Goal: Information Seeking & Learning: Learn about a topic

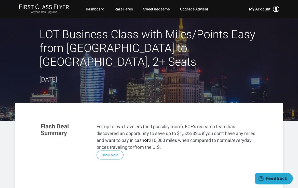
click at [158, 8] on link "Sweet Redeems" at bounding box center [156, 9] width 27 height 9
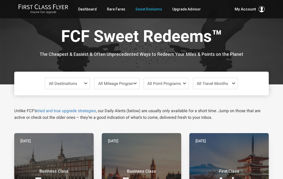
click at [85, 84] on span at bounding box center [87, 83] width 6 height 4
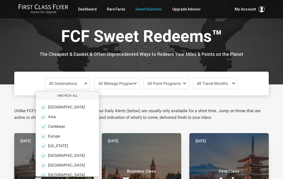
click at [69, 94] on button "Uncheck All" at bounding box center [67, 95] width 63 height 8
click at [46, 135] on span at bounding box center [43, 136] width 5 height 5
click at [0, 0] on input "Europe only" at bounding box center [0, 0] width 0 height 0
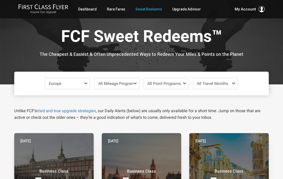
click at [236, 83] on span at bounding box center [235, 83] width 6 height 4
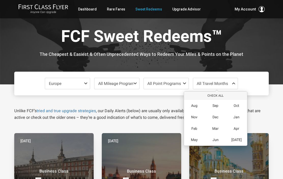
click at [240, 105] on div "Oct" at bounding box center [236, 105] width 21 height 11
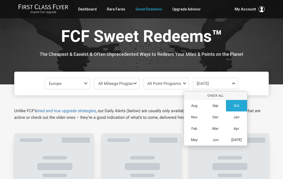
click at [197, 117] on span "Nov" at bounding box center [194, 117] width 6 height 4
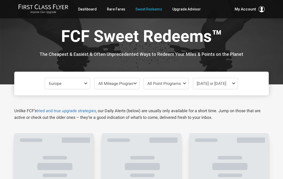
click at [275, 49] on div at bounding box center [141, 42] width 283 height 84
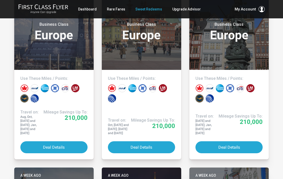
scroll to position [146, 0]
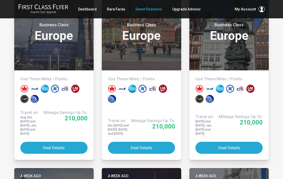
click at [71, 142] on button "Deal Details" at bounding box center [53, 148] width 67 height 12
click at [133, 142] on button "Deal Details" at bounding box center [141, 148] width 67 height 12
click at [219, 142] on button "Deal Details" at bounding box center [229, 148] width 67 height 12
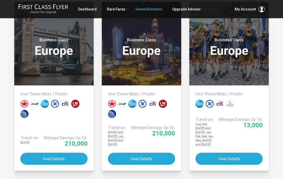
scroll to position [313, 0]
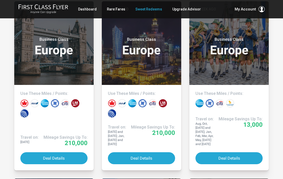
click at [61, 152] on button "Deal Details" at bounding box center [53, 158] width 67 height 12
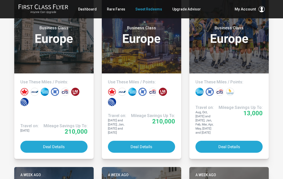
click at [148, 141] on button "Deal Details" at bounding box center [141, 147] width 67 height 12
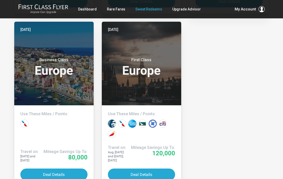
scroll to position [666, 0]
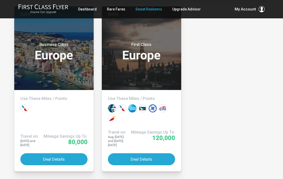
click at [153, 153] on button "Deal Details" at bounding box center [141, 159] width 67 height 12
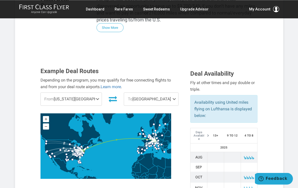
scroll to position [141, 0]
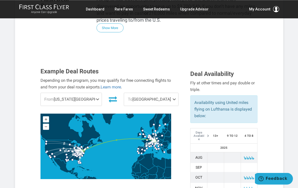
click at [95, 93] on span at bounding box center [98, 99] width 6 height 13
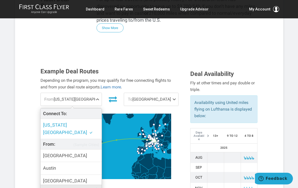
scroll to position [0, 0]
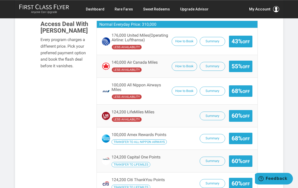
scroll to position [402, 0]
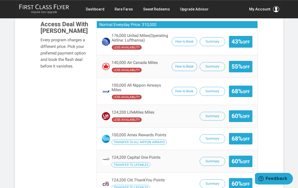
click at [158, 132] on span "100,000 Amex Rewards Points" at bounding box center [139, 134] width 55 height 5
click at [212, 134] on button "Summary" at bounding box center [212, 138] width 25 height 9
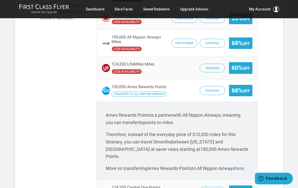
scroll to position [450, 0]
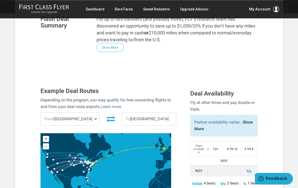
scroll to position [109, 0]
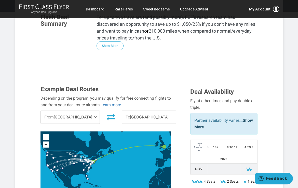
click at [88, 111] on span "From Newark" at bounding box center [70, 117] width 59 height 13
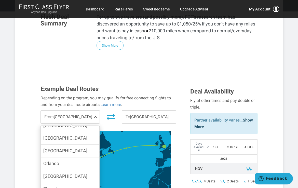
scroll to position [215, 0]
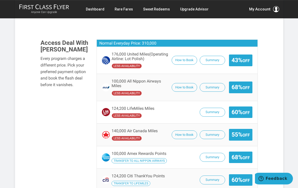
scroll to position [387, 0]
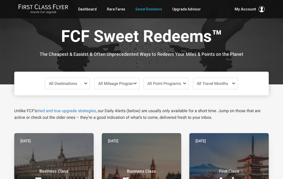
click at [119, 11] on link "Rare Fares" at bounding box center [116, 9] width 18 height 9
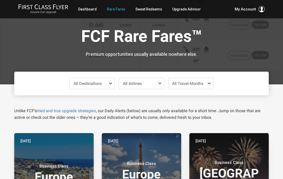
click at [108, 82] on span "All Destinations" at bounding box center [92, 83] width 45 height 11
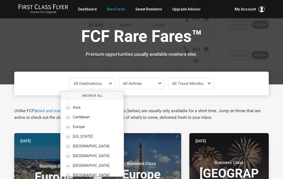
scroll to position [9, 0]
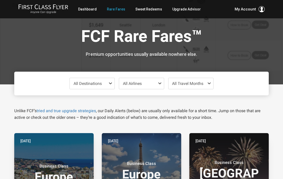
click at [96, 88] on span "All Destinations" at bounding box center [92, 83] width 45 height 11
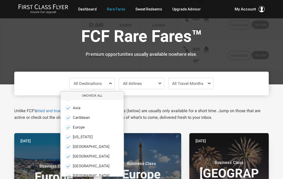
click at [95, 94] on button "Uncheck All" at bounding box center [92, 95] width 63 height 8
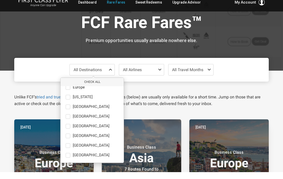
scroll to position [14, 0]
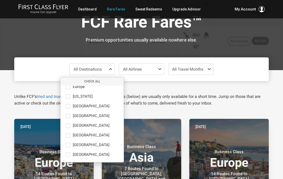
click at [71, 155] on label "South Pacific only" at bounding box center [92, 154] width 63 height 5
click at [0, 0] on input "South Pacific only" at bounding box center [0, 0] width 0 height 0
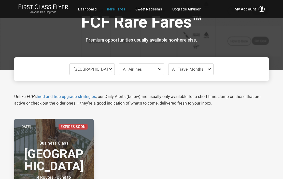
click at [232, 37] on h3 "Premium opportunities usually available nowhere else." at bounding box center [141, 39] width 247 height 5
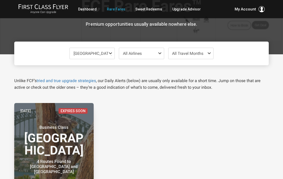
scroll to position [0, 0]
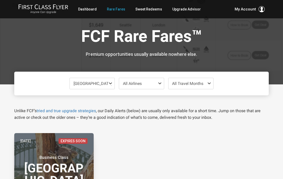
click at [109, 83] on span at bounding box center [111, 83] width 6 height 4
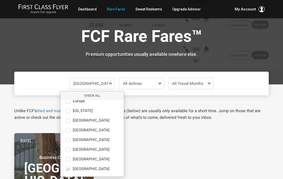
click at [69, 111] on span at bounding box center [68, 110] width 5 height 5
click at [0, 0] on input "Hawaii only" at bounding box center [0, 0] width 0 height 0
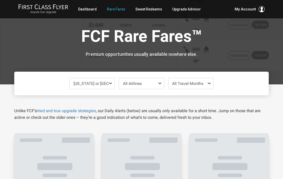
click at [227, 35] on h1 "FCF Rare Fares™" at bounding box center [141, 38] width 247 height 20
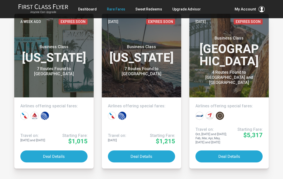
scroll to position [119, 0]
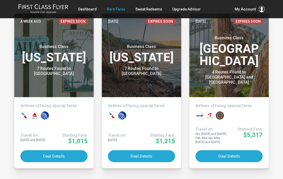
click at [65, 153] on button "Deal Details" at bounding box center [53, 156] width 67 height 12
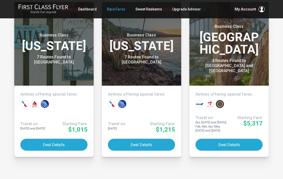
click at [135, 145] on button "Deal Details" at bounding box center [141, 145] width 67 height 12
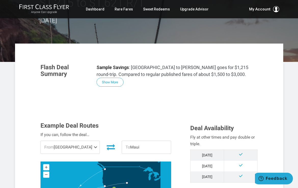
scroll to position [24, 0]
